Goal: Use online tool/utility

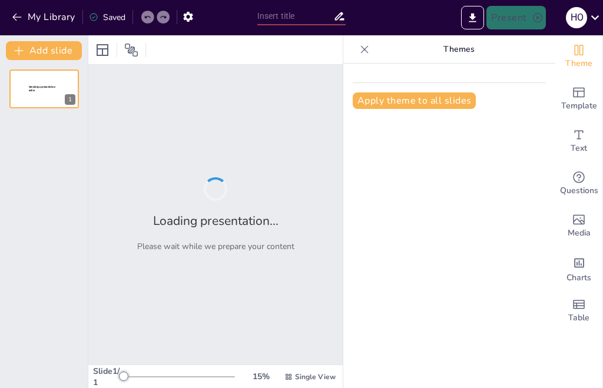
type input "Intensidad de Fuerzas Intermoleculares: Un Desafío"
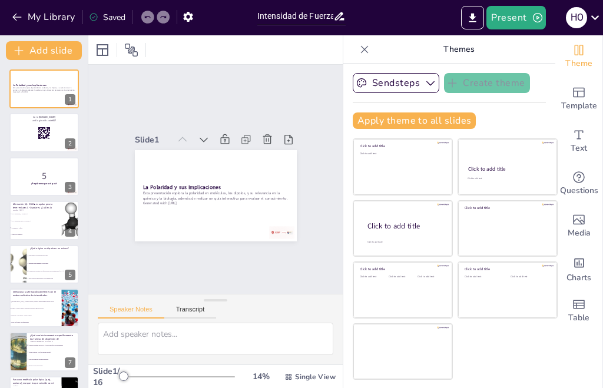
checkbox input "true"
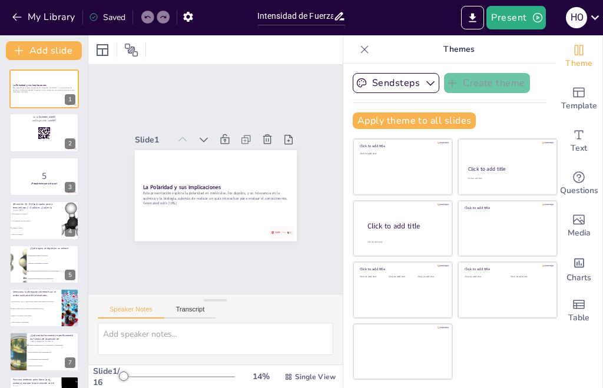
checkbox input "true"
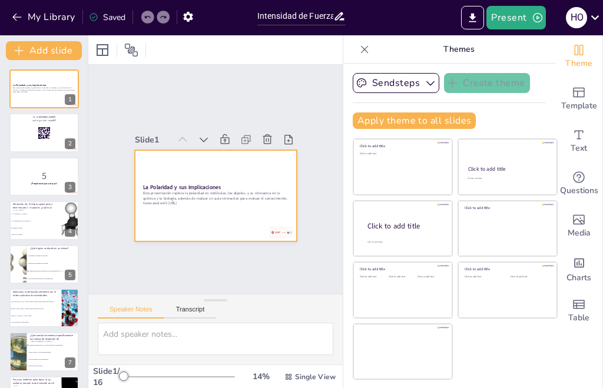
checkbox input "true"
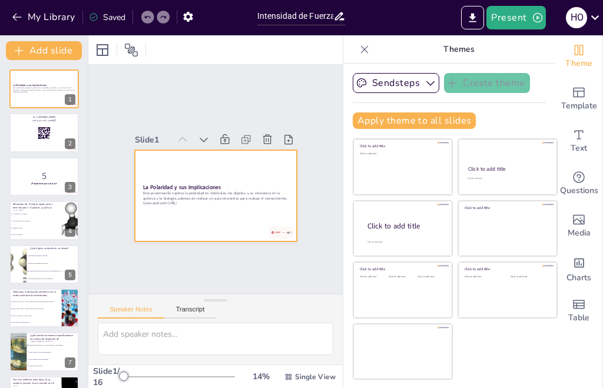
checkbox input "true"
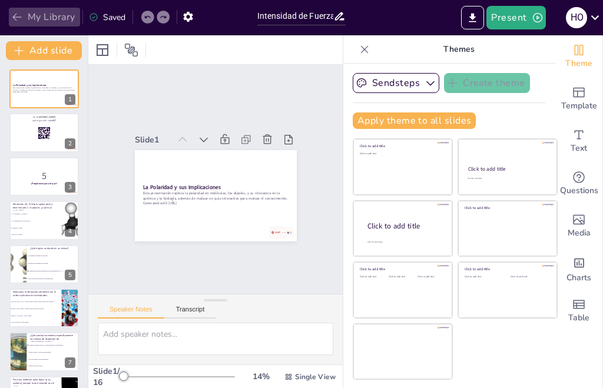
click at [31, 21] on button "My Library" at bounding box center [44, 17] width 71 height 19
